Goal: Connect with others

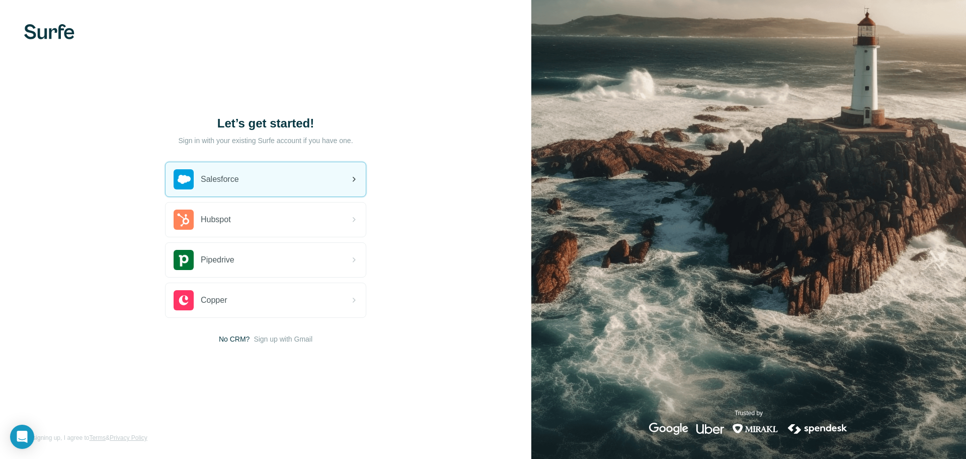
click at [352, 180] on icon at bounding box center [354, 179] width 12 height 12
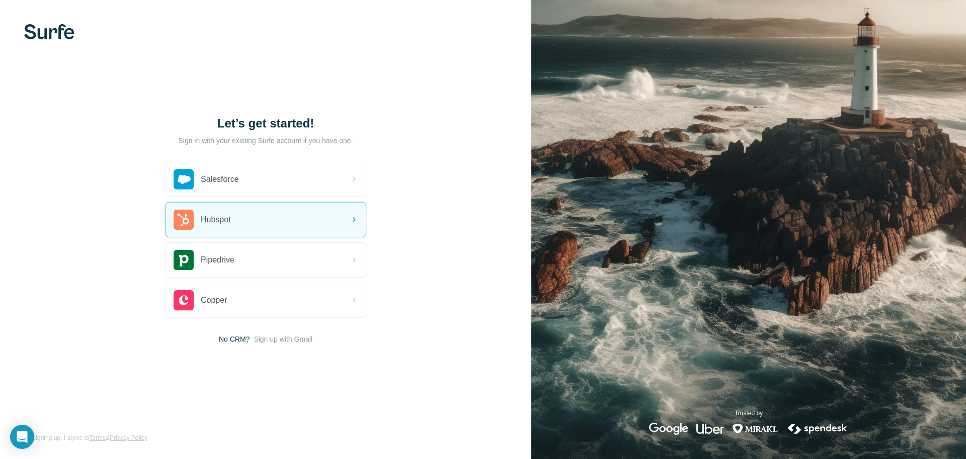
click at [54, 37] on img at bounding box center [49, 31] width 50 height 15
